Goal: Find specific page/section: Find specific page/section

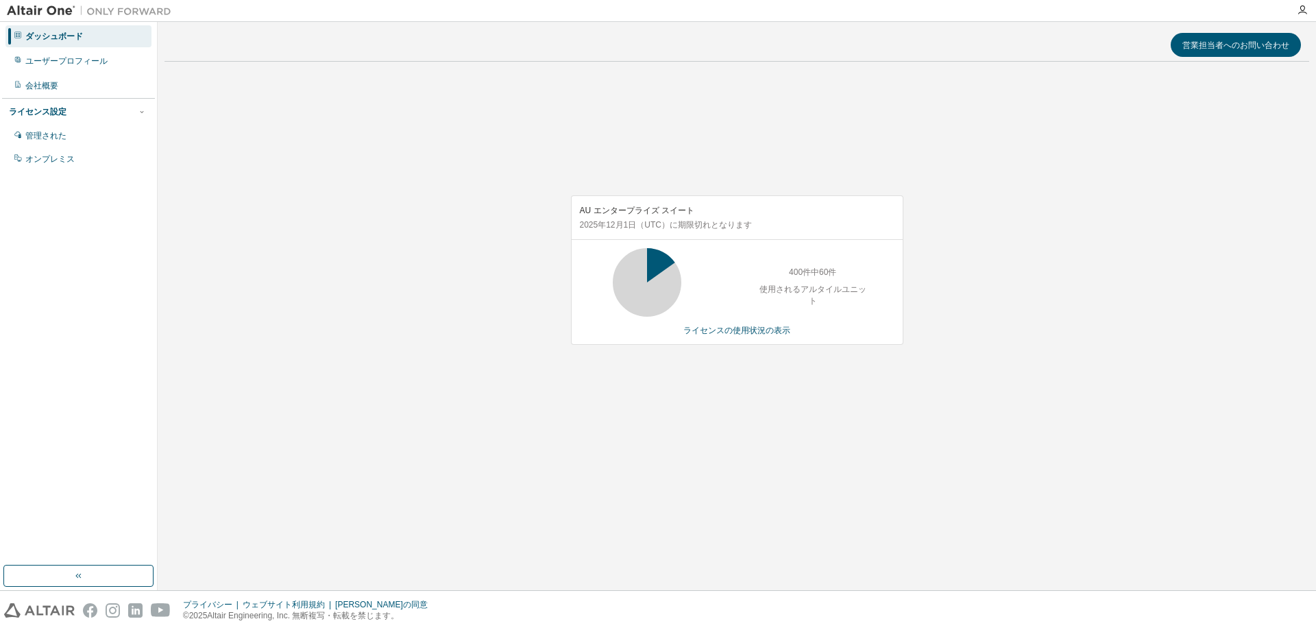
click at [36, 34] on font "ダッシュボード" at bounding box center [54, 37] width 58 height 10
click at [70, 50] on div "ユーザープロフィール" at bounding box center [78, 61] width 146 height 22
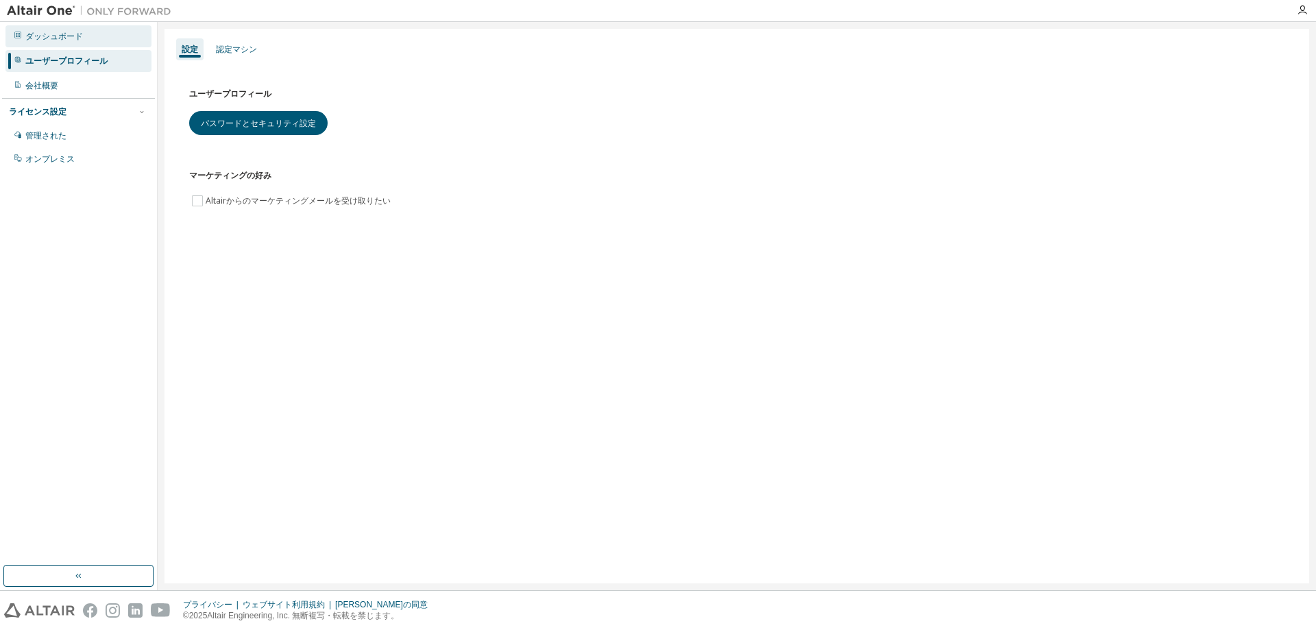
click at [62, 35] on font "ダッシュボード" at bounding box center [54, 37] width 58 height 10
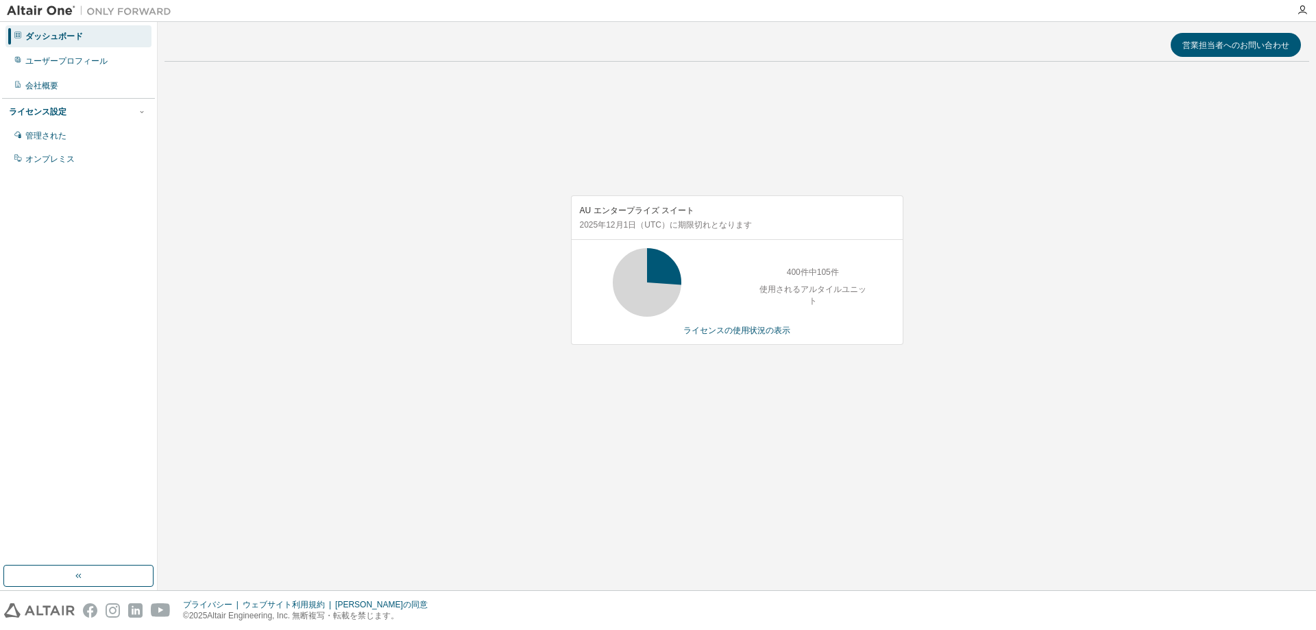
click at [106, 34] on div "ダッシュボード" at bounding box center [78, 36] width 146 height 22
click at [104, 39] on div "ダッシュボード" at bounding box center [78, 36] width 146 height 22
click at [99, 57] on font "ユーザープロフィール" at bounding box center [66, 61] width 82 height 10
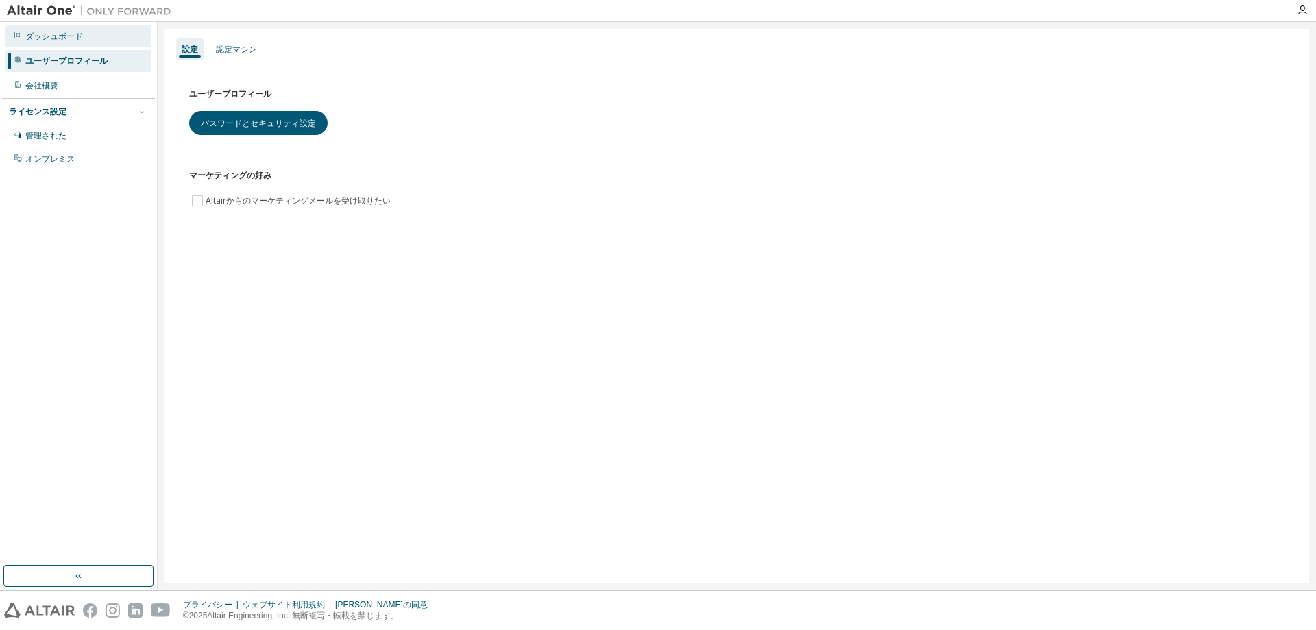
click at [80, 32] on font "ダッシュボード" at bounding box center [54, 37] width 58 height 10
